Goal: Use online tool/utility

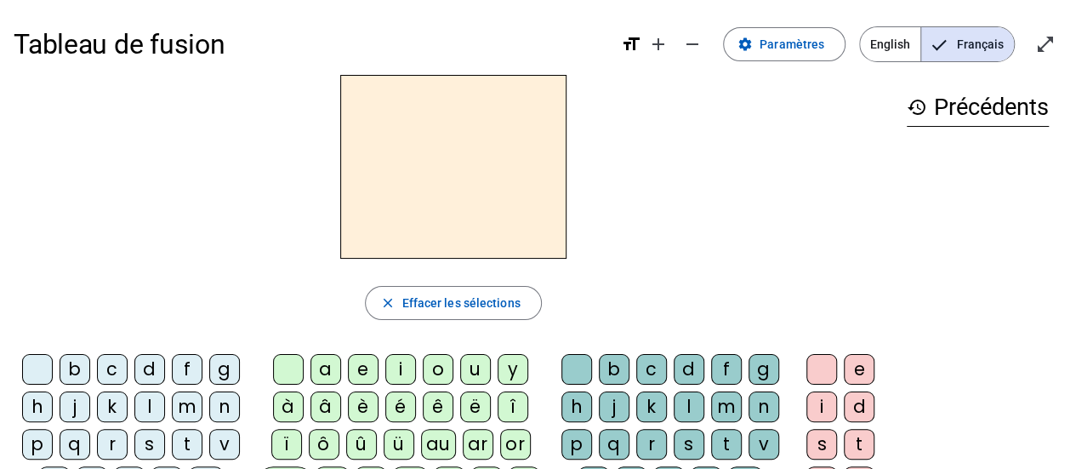
click at [191, 447] on div "t" at bounding box center [187, 444] width 31 height 31
click at [339, 377] on div "a" at bounding box center [325, 369] width 31 height 31
click at [658, 366] on div "c" at bounding box center [651, 369] width 31 height 31
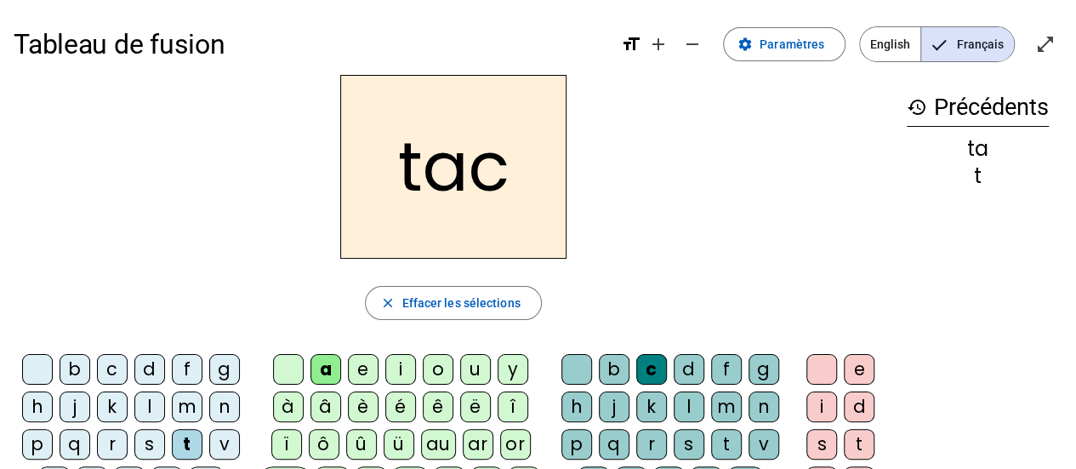
click at [655, 358] on div "c" at bounding box center [651, 369] width 31 height 31
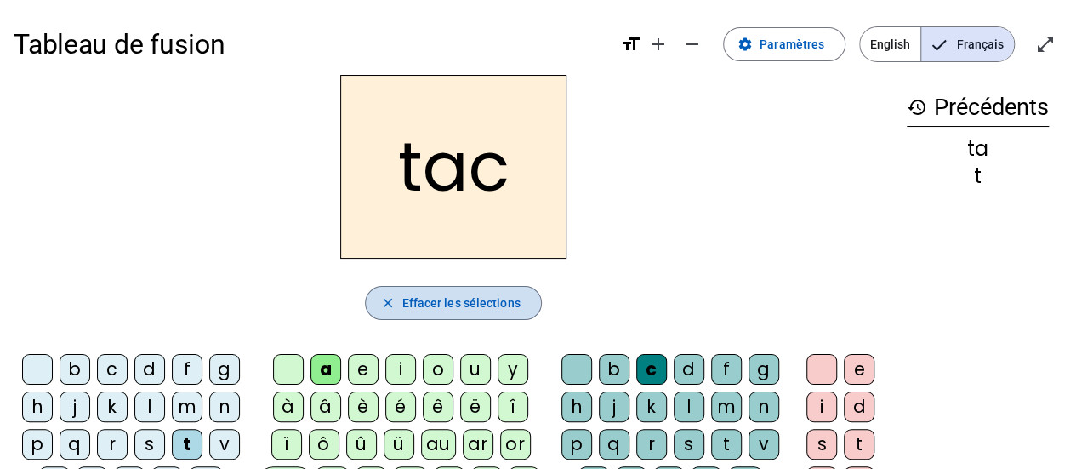
click at [441, 300] on span "Effacer les sélections" at bounding box center [460, 303] width 118 height 20
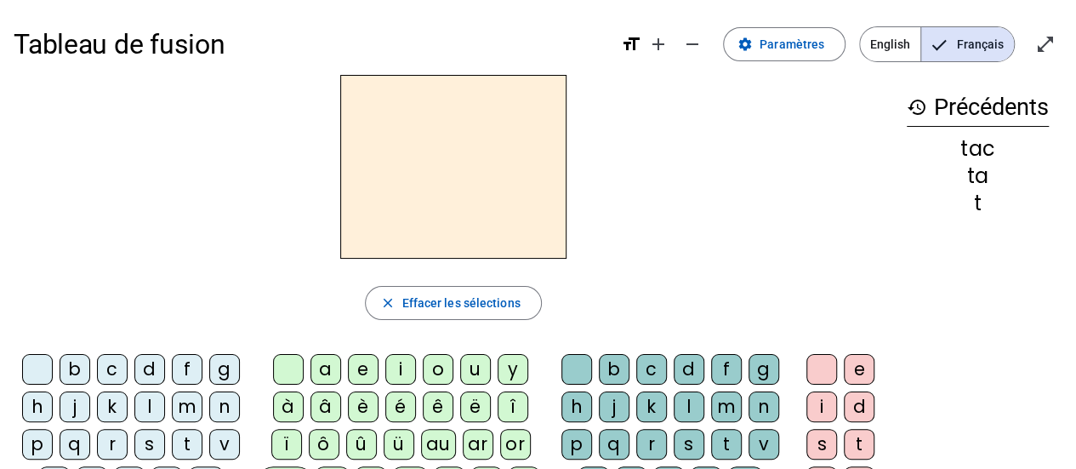
drag, startPoint x: 186, startPoint y: 441, endPoint x: 238, endPoint y: 414, distance: 58.6
click at [187, 441] on div "t" at bounding box center [187, 444] width 31 height 31
click at [329, 361] on div "a" at bounding box center [325, 369] width 31 height 31
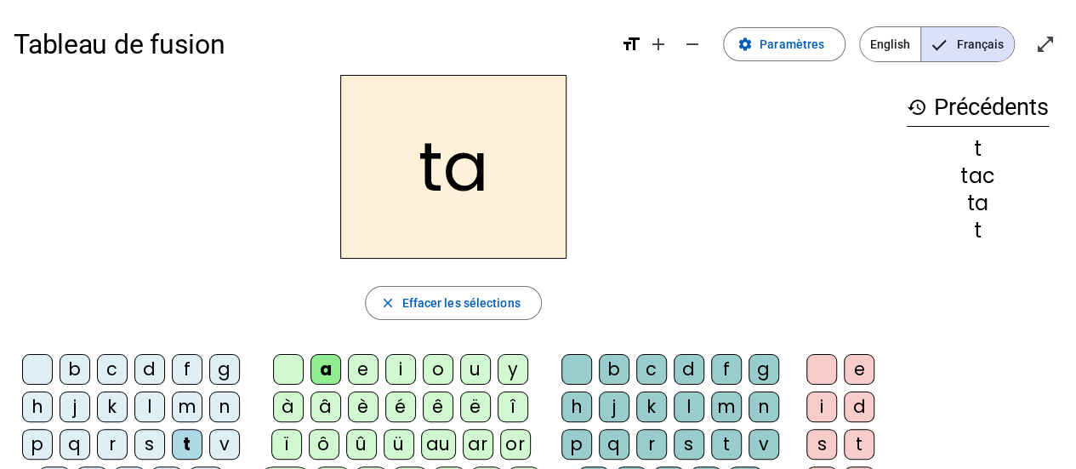
click at [367, 371] on div "e" at bounding box center [363, 369] width 31 height 31
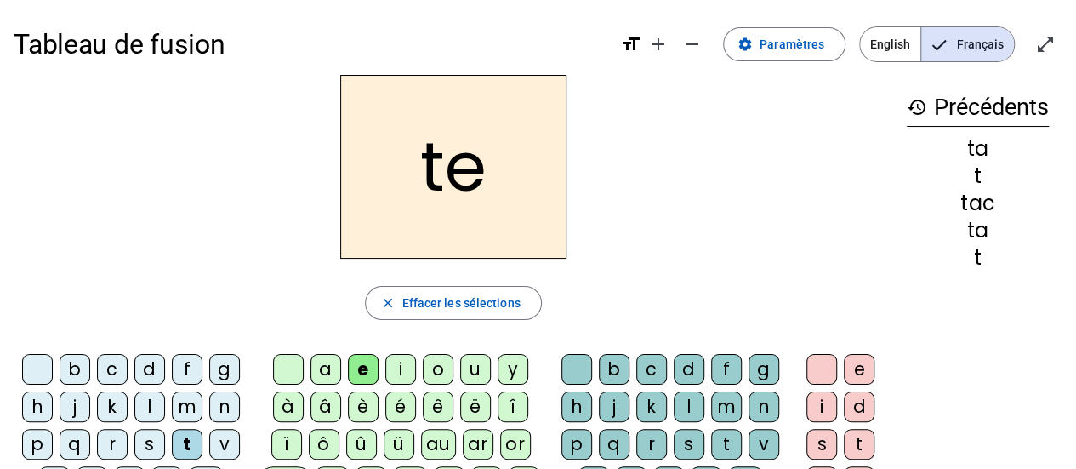
click at [77, 406] on div "j" at bounding box center [75, 406] width 31 height 31
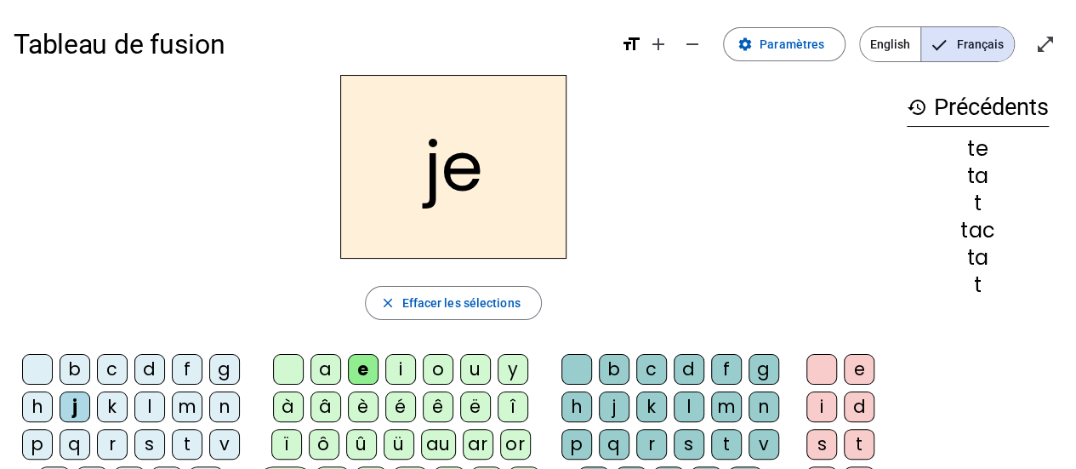
click at [153, 368] on div "d" at bounding box center [149, 369] width 31 height 31
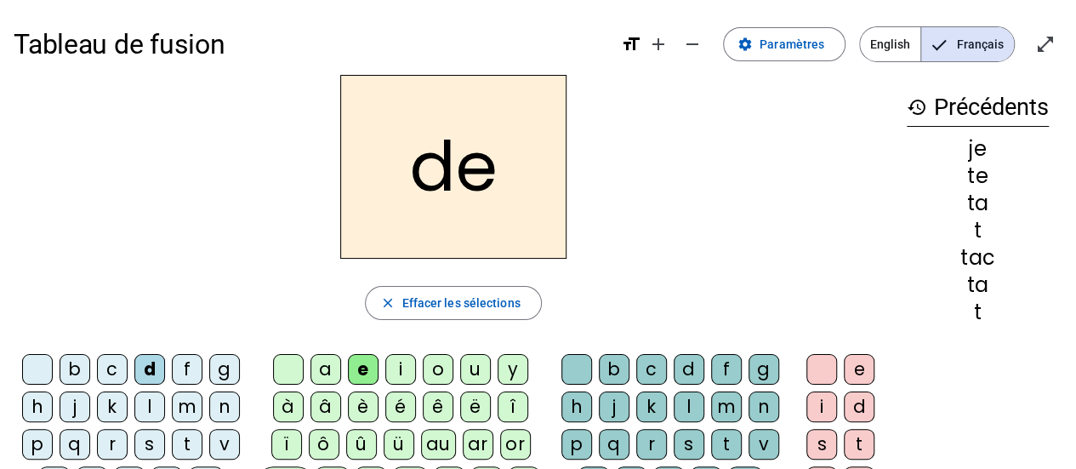
click at [182, 403] on div "m" at bounding box center [187, 406] width 31 height 31
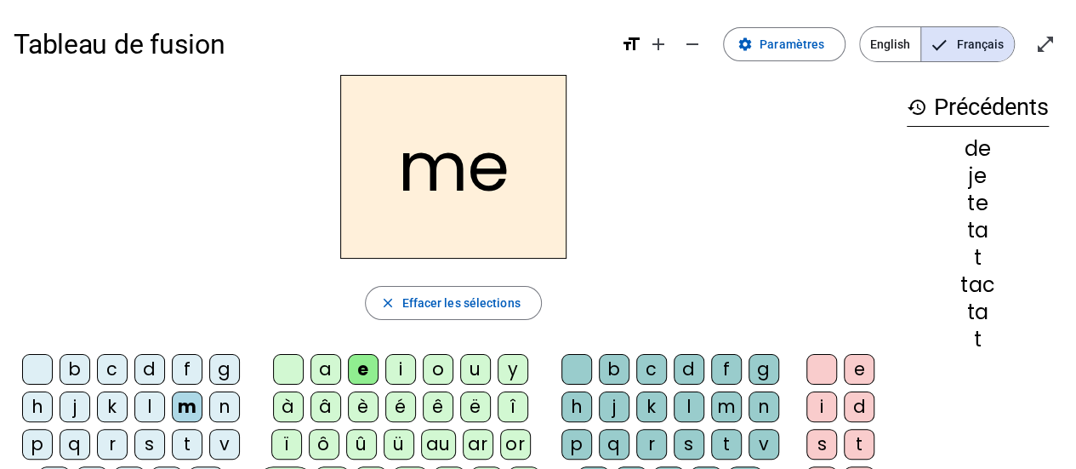
click at [323, 361] on div "a" at bounding box center [325, 369] width 31 height 31
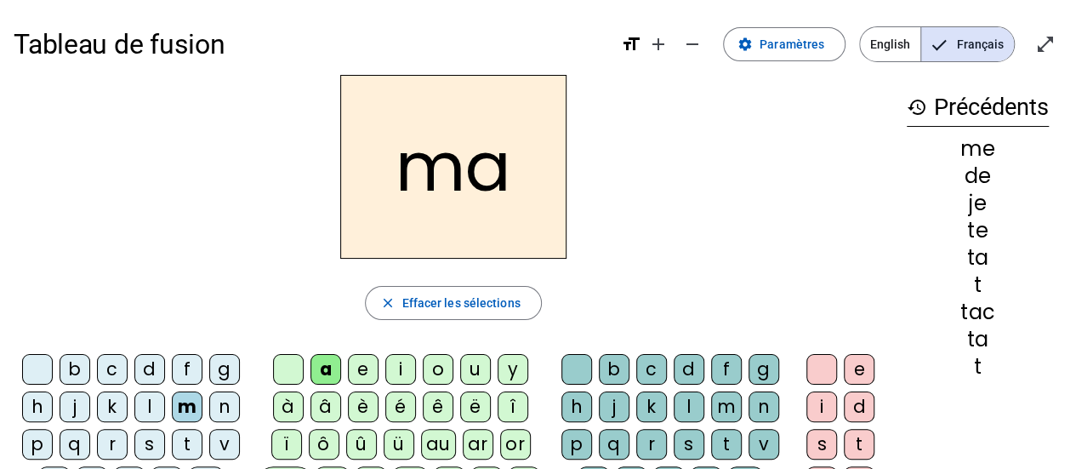
click at [154, 399] on div "l" at bounding box center [149, 406] width 31 height 31
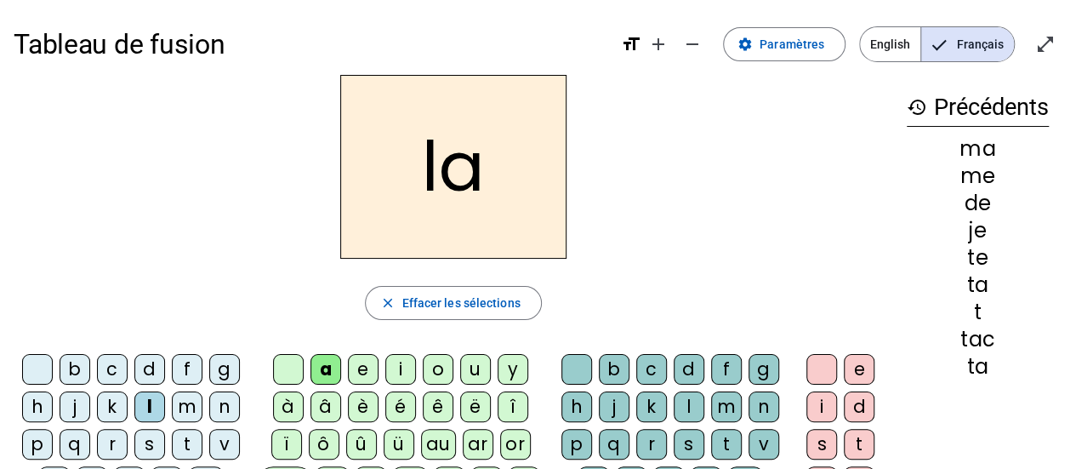
click at [649, 369] on div "c" at bounding box center [651, 369] width 31 height 31
